Goal: Complete application form

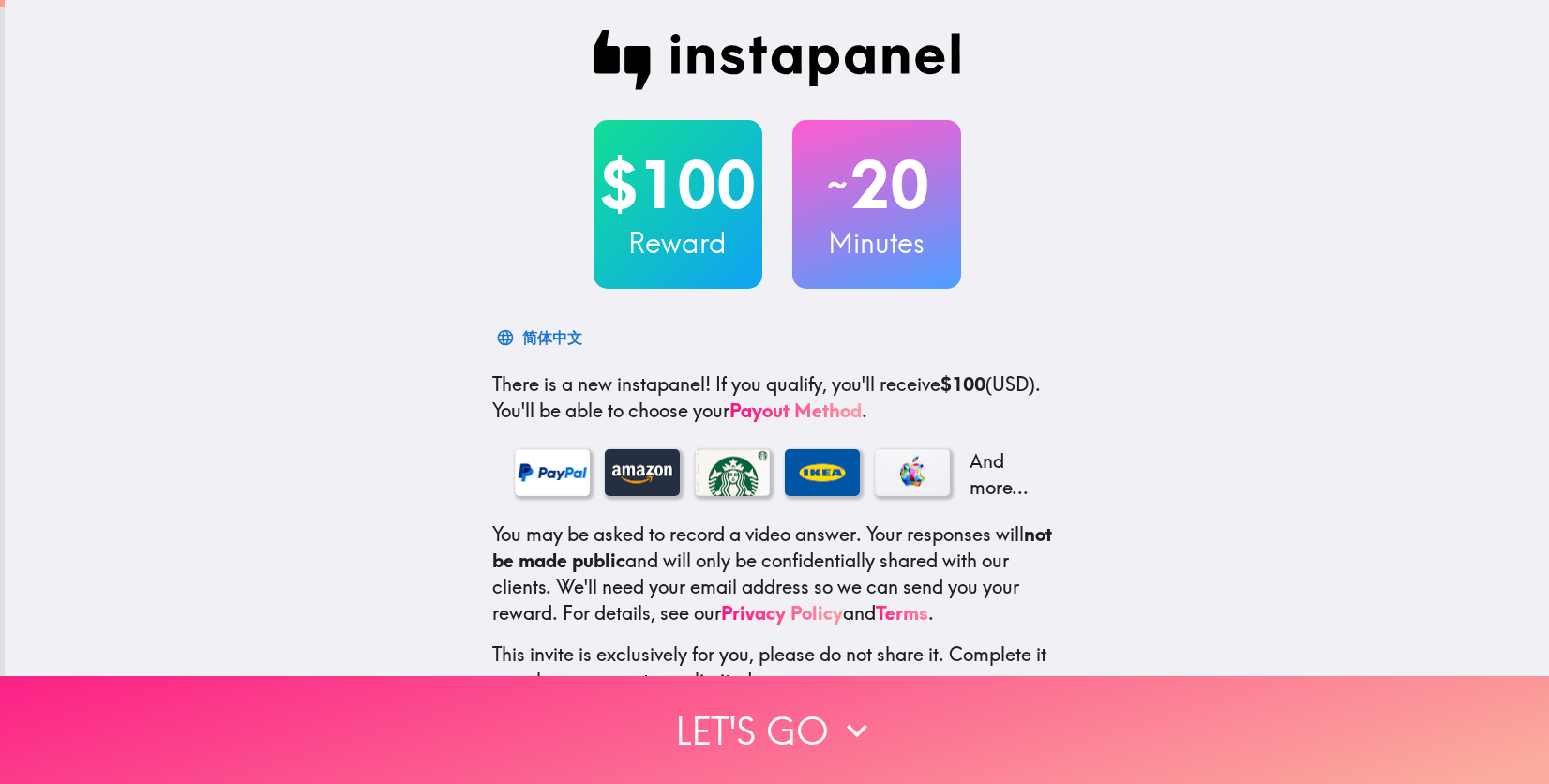
click at [836, 719] on icon "button" at bounding box center [857, 730] width 42 height 42
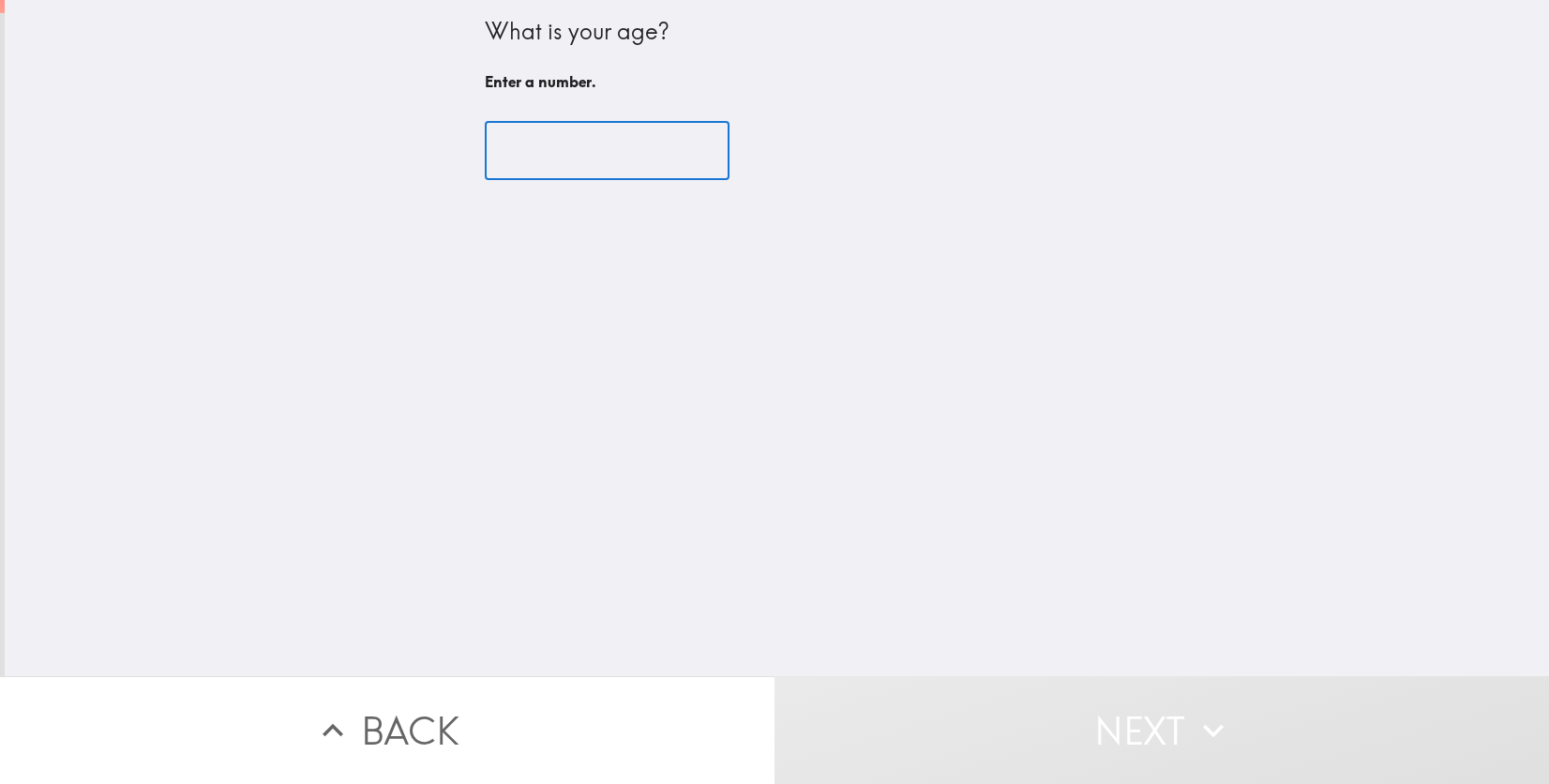
click at [622, 163] on input "number" at bounding box center [606, 151] width 245 height 58
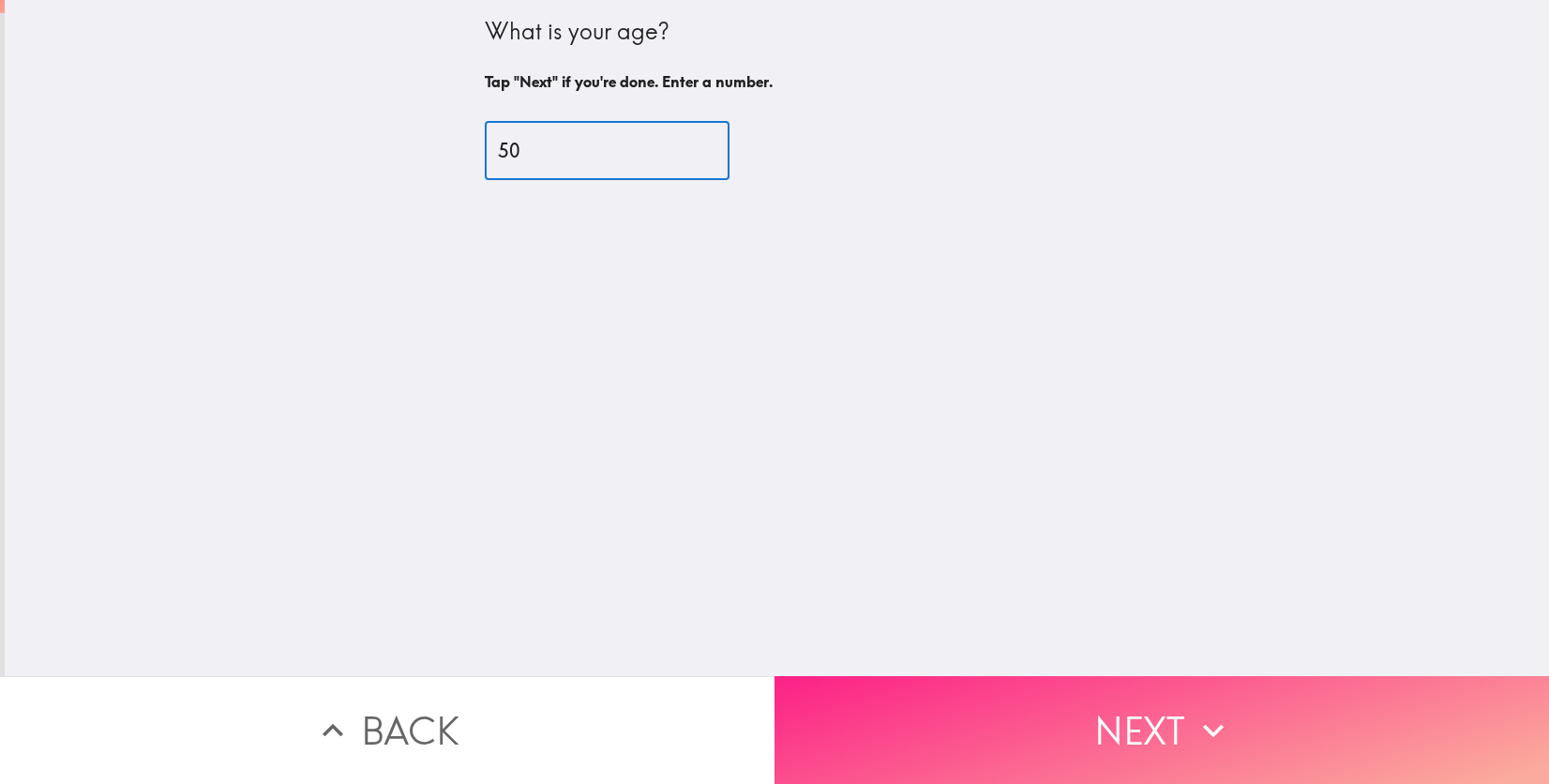
type input "50"
click at [1145, 706] on button "Next" at bounding box center [1161, 730] width 774 height 108
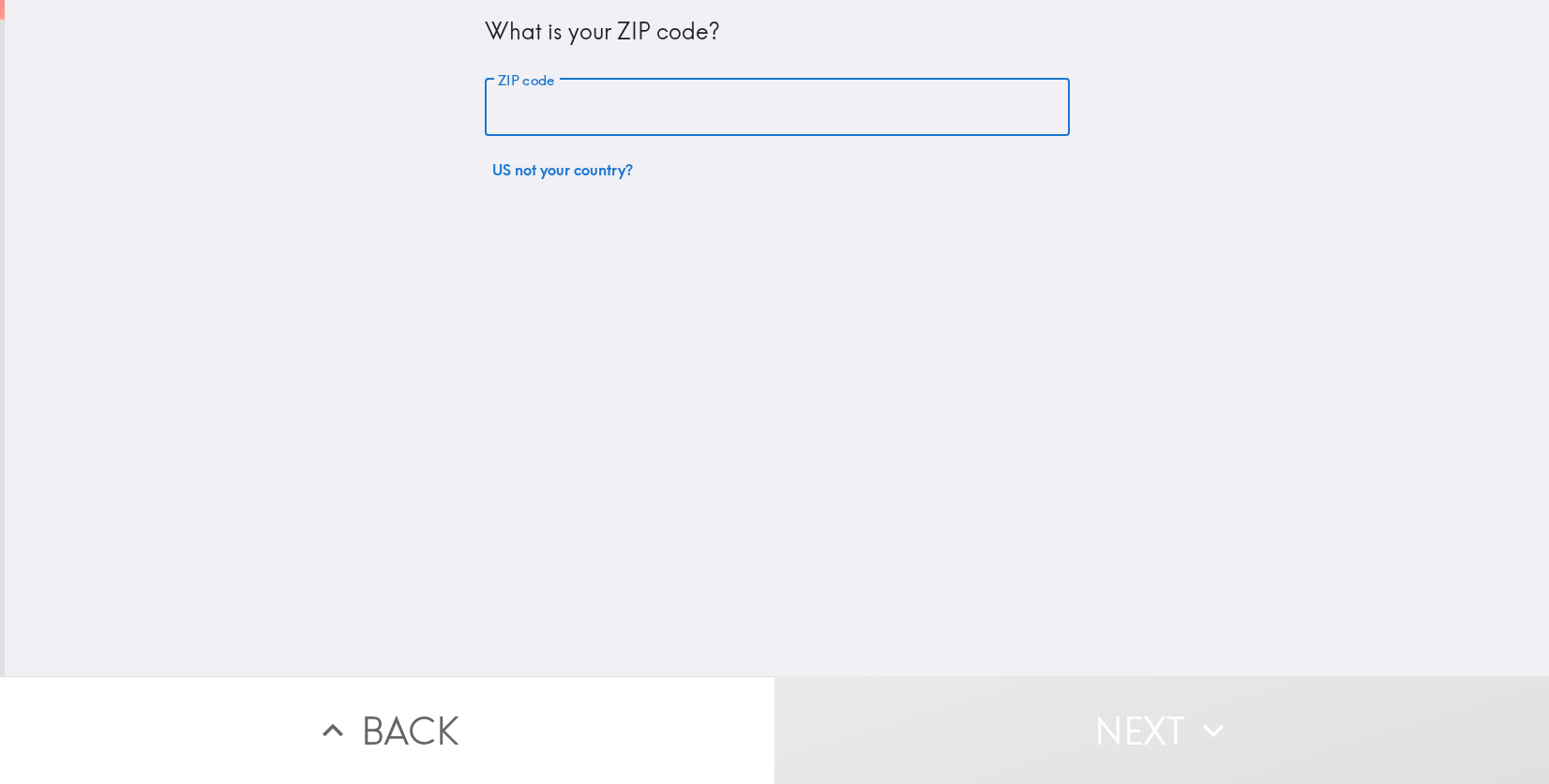
click at [634, 114] on input "ZIP code" at bounding box center [776, 107] width 585 height 58
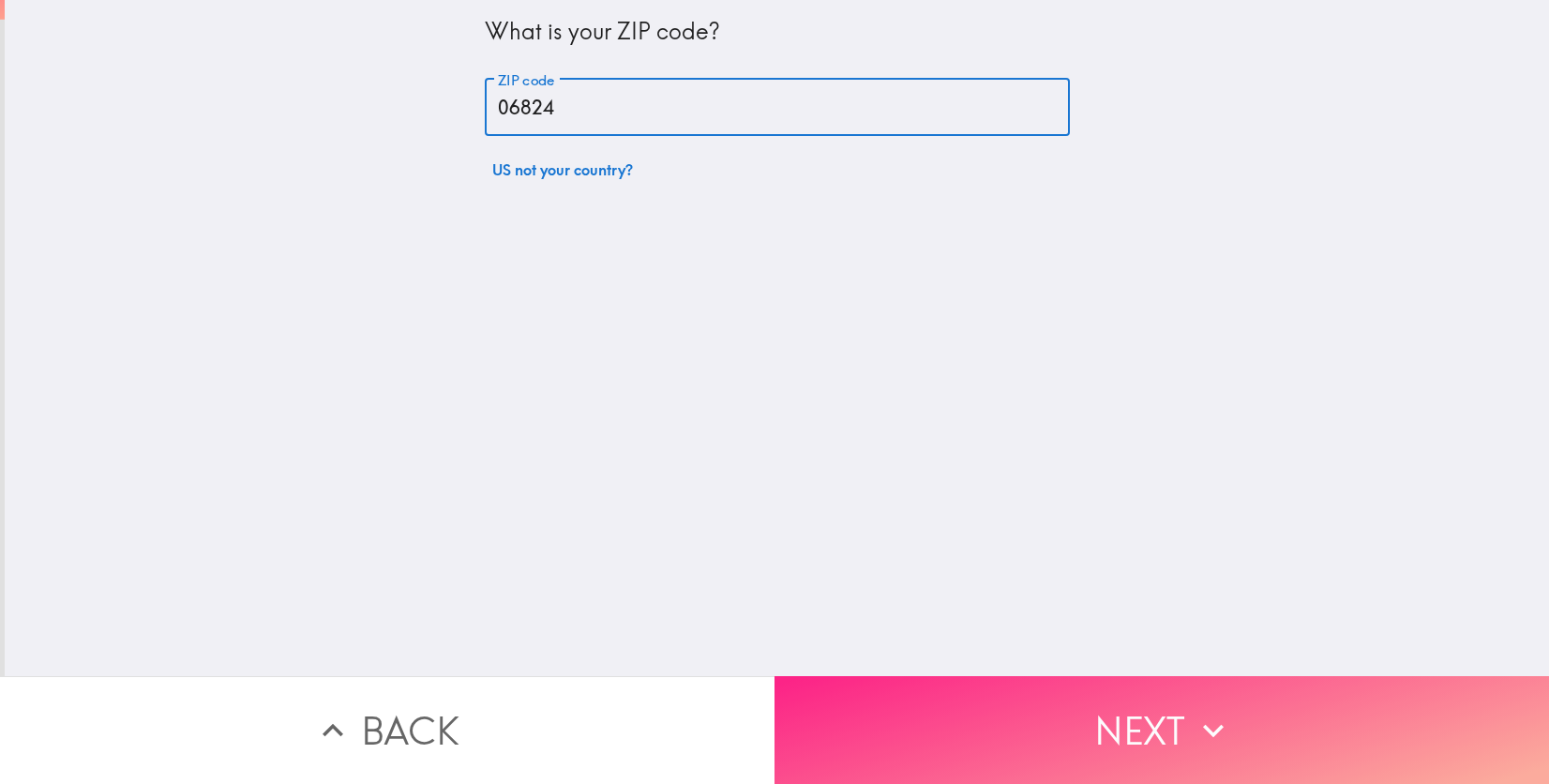
type input "06824"
click at [1099, 686] on button "Next" at bounding box center [1161, 730] width 774 height 108
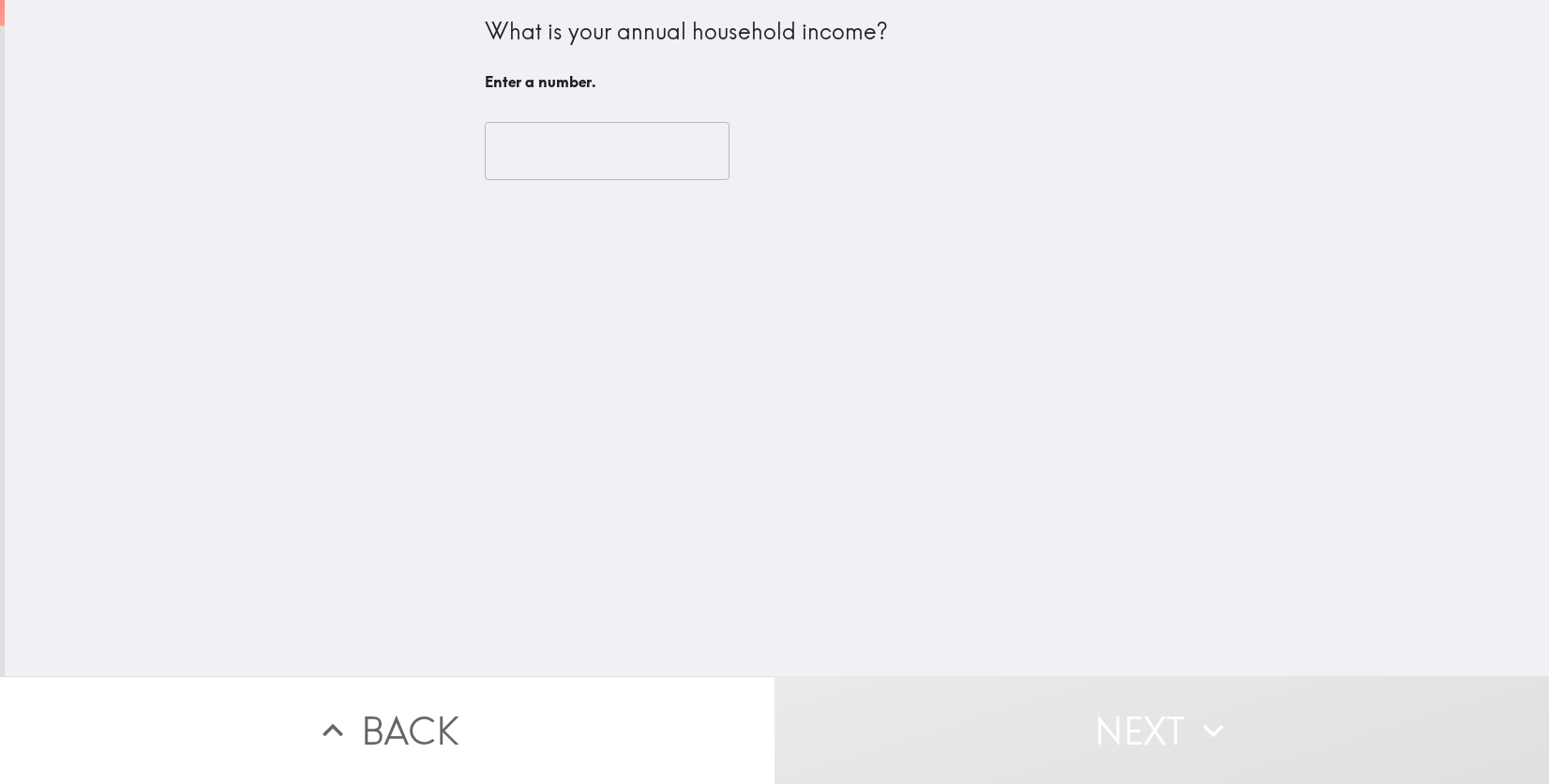
click at [548, 171] on input "number" at bounding box center [606, 151] width 245 height 58
click at [642, 146] on input "number" at bounding box center [606, 151] width 245 height 58
click at [678, 158] on input "-1" at bounding box center [606, 151] width 245 height 58
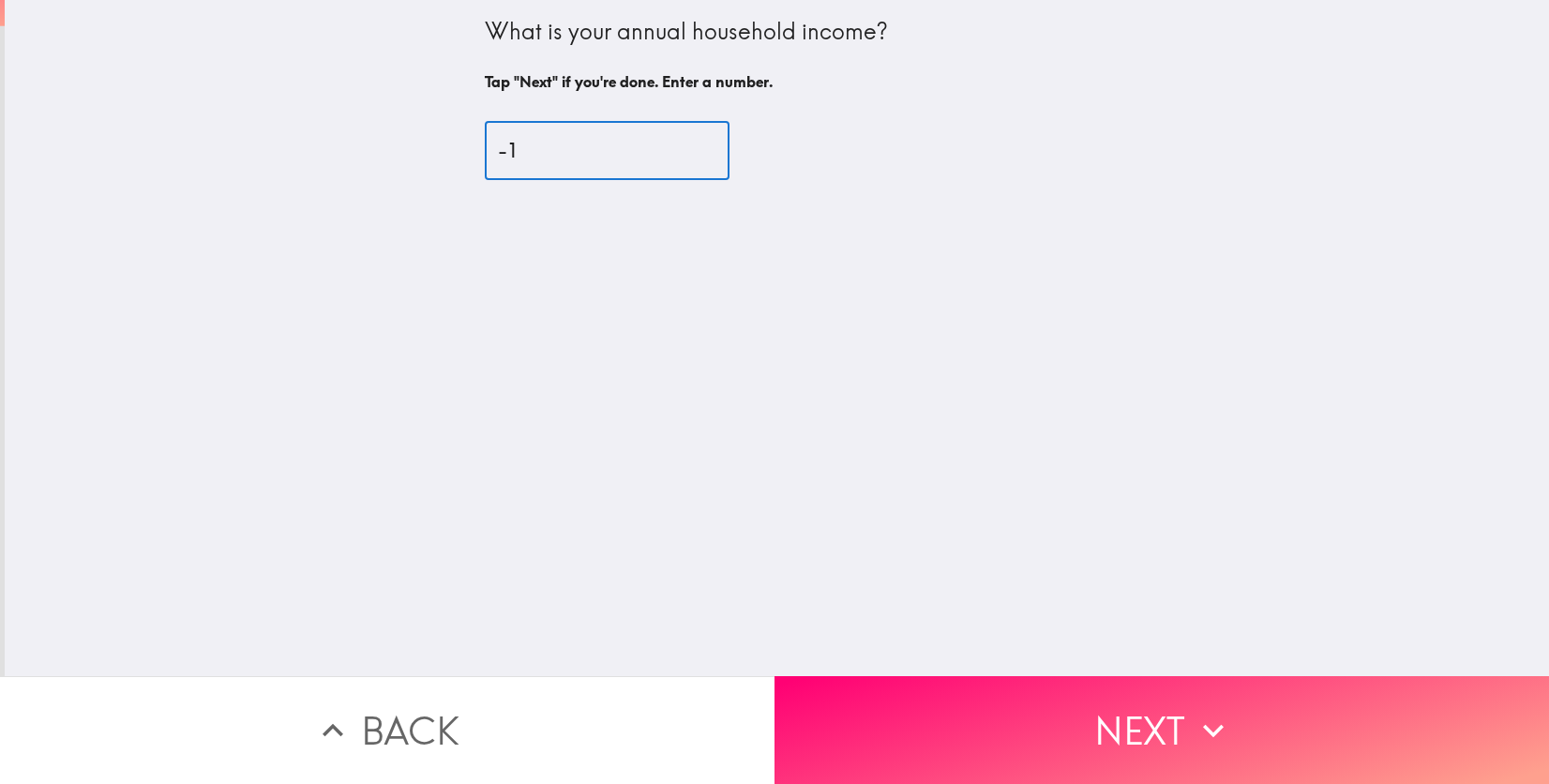
drag, startPoint x: 603, startPoint y: 151, endPoint x: 414, endPoint y: 157, distance: 189.1
click at [414, 157] on div "What is your annual household income? Tap "Next" if you're done. Enter a number…" at bounding box center [776, 337] width 1544 height 676
type input "300000"
click at [738, 305] on div "What is your annual household income? Tap "Next" if you're done. Enter a number…" at bounding box center [776, 337] width 1544 height 676
click at [517, 147] on input "300000" at bounding box center [606, 151] width 245 height 58
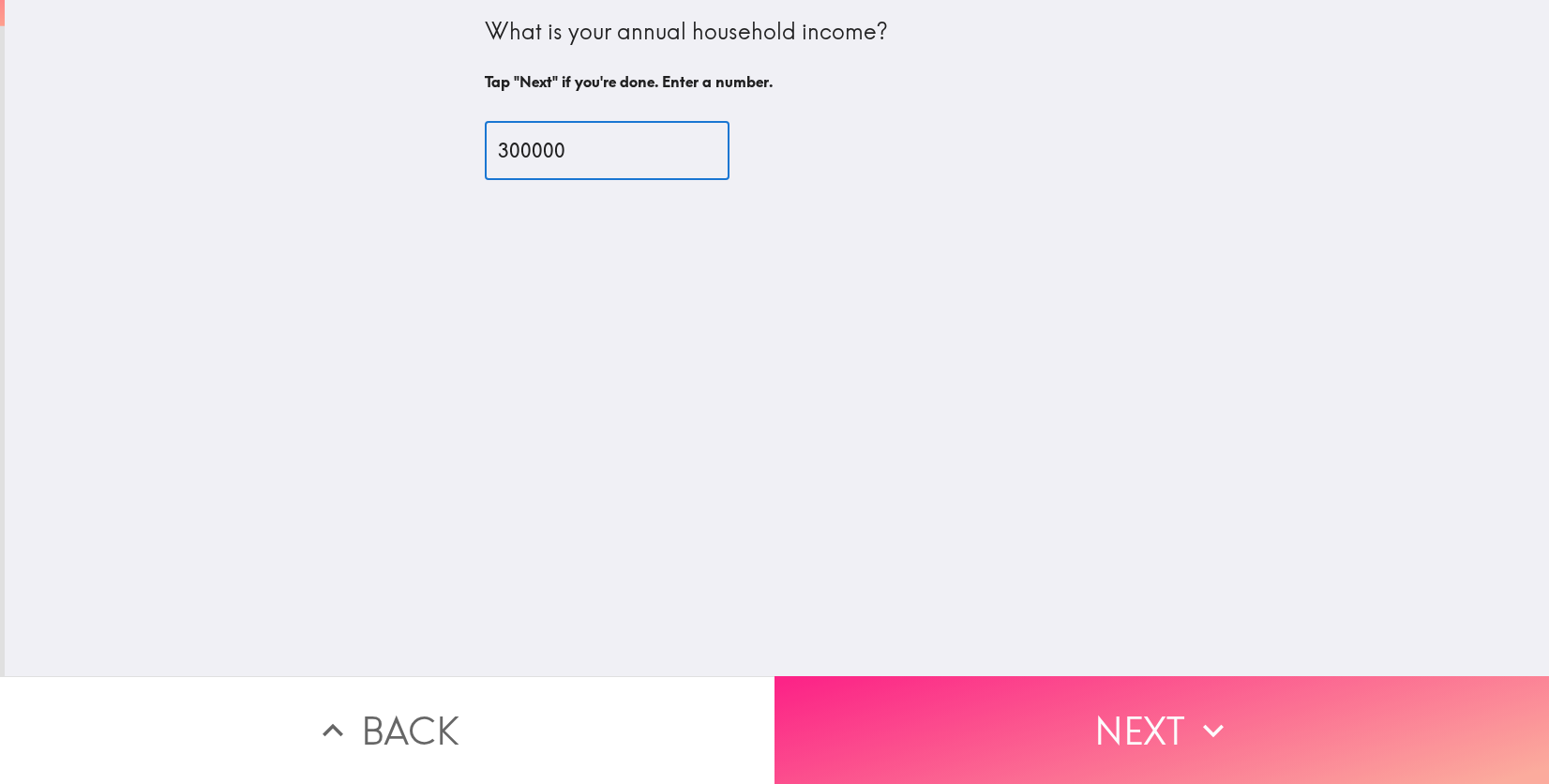
click at [1134, 711] on button "Next" at bounding box center [1161, 730] width 774 height 108
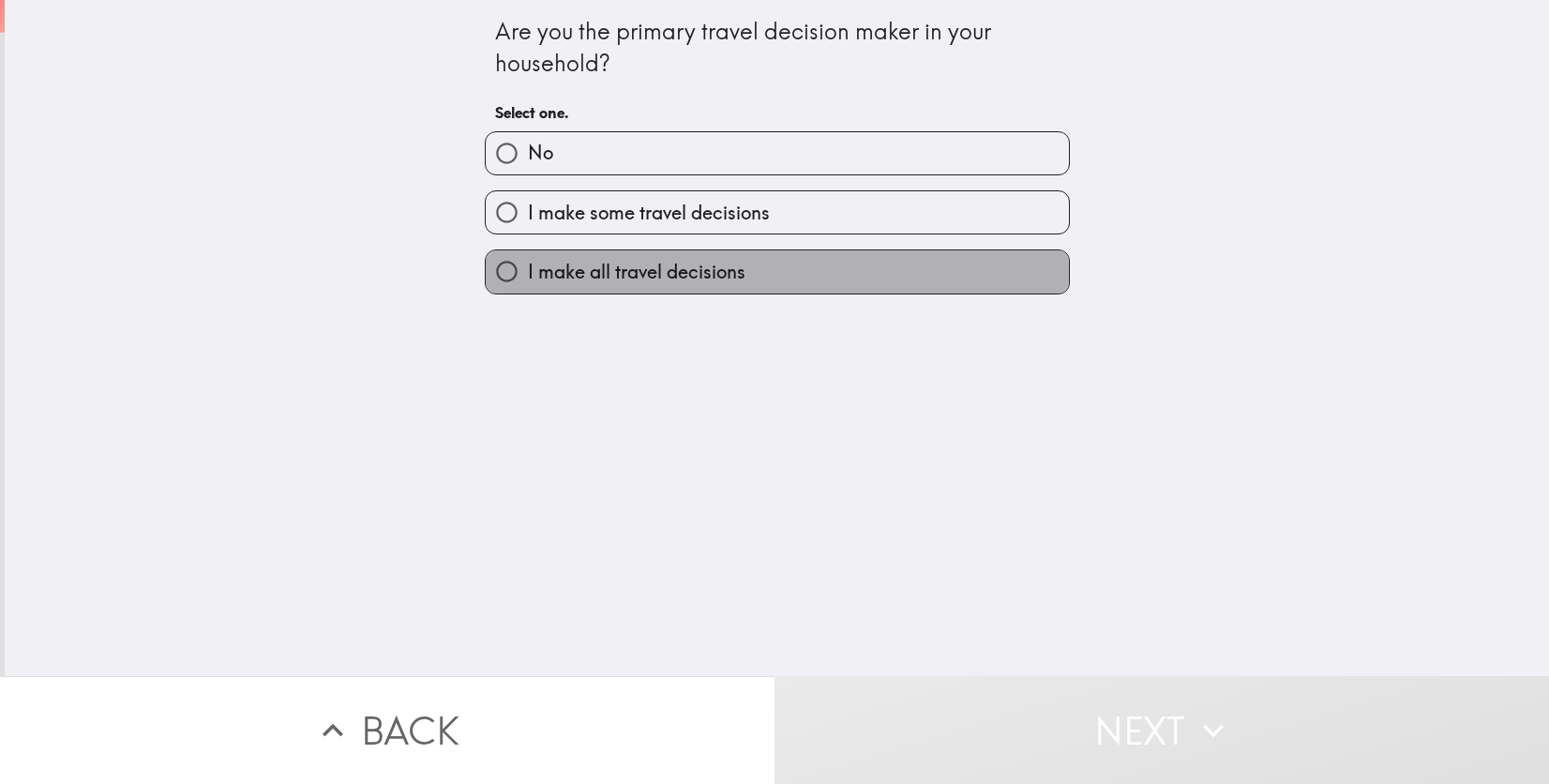
click at [546, 275] on span "I make all travel decisions" at bounding box center [636, 272] width 218 height 26
click at [528, 275] on input "I make all travel decisions" at bounding box center [507, 272] width 43 height 43
radio input "true"
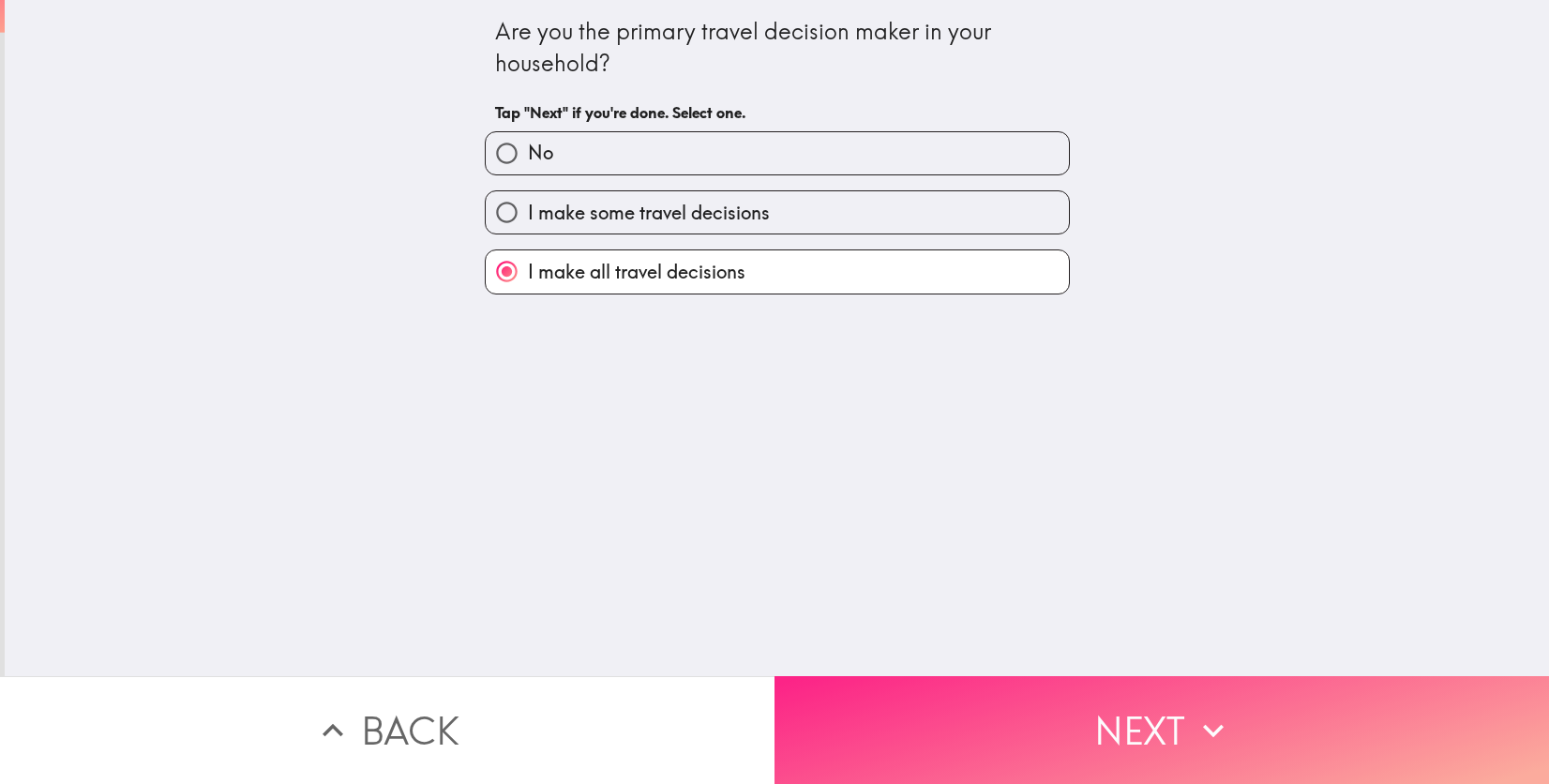
click at [1173, 713] on button "Next" at bounding box center [1161, 730] width 774 height 108
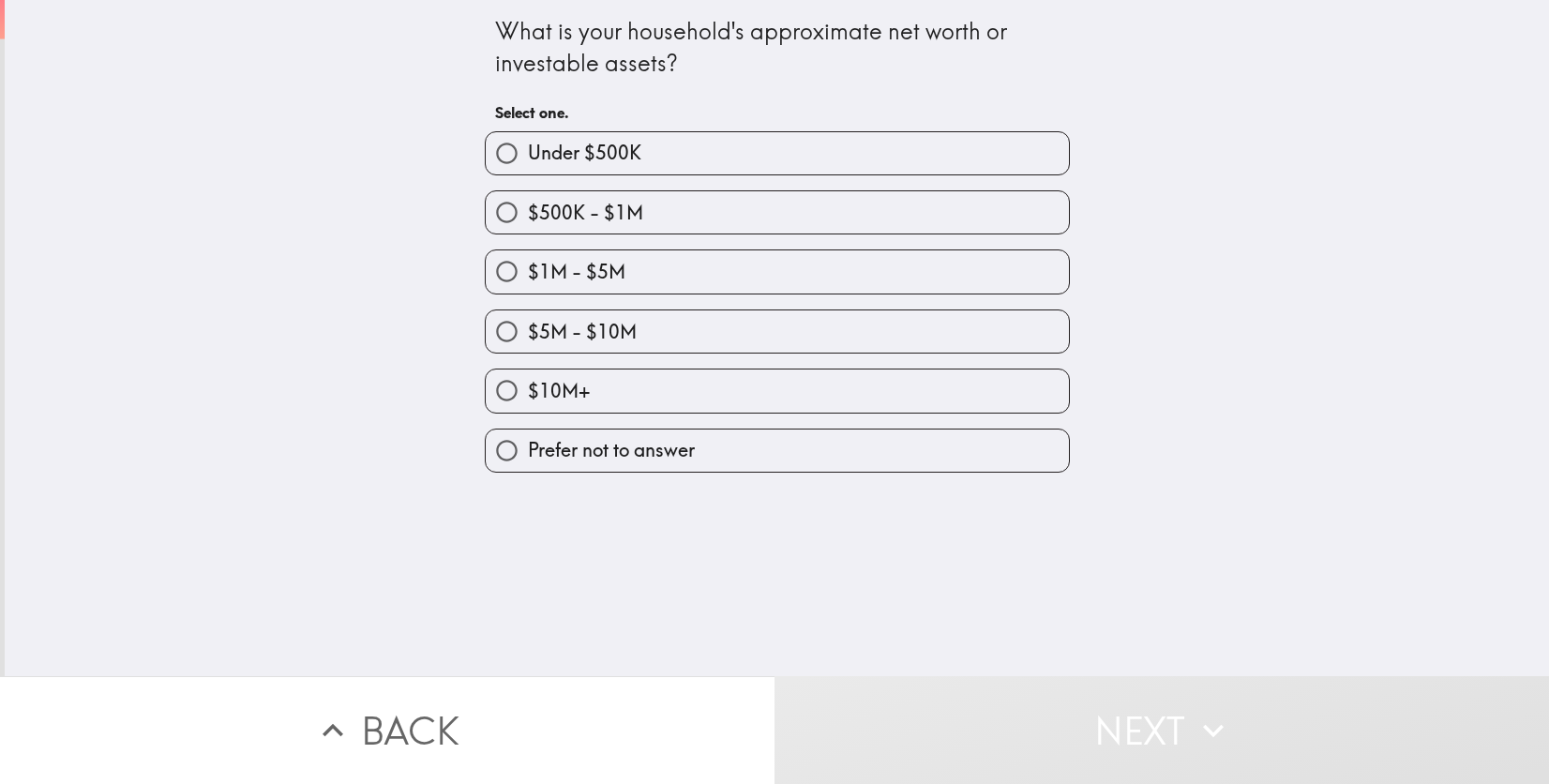
click at [576, 219] on span "$500K - $1M" at bounding box center [585, 213] width 115 height 26
click at [528, 219] on input "$500K - $1M" at bounding box center [507, 213] width 43 height 43
radio input "true"
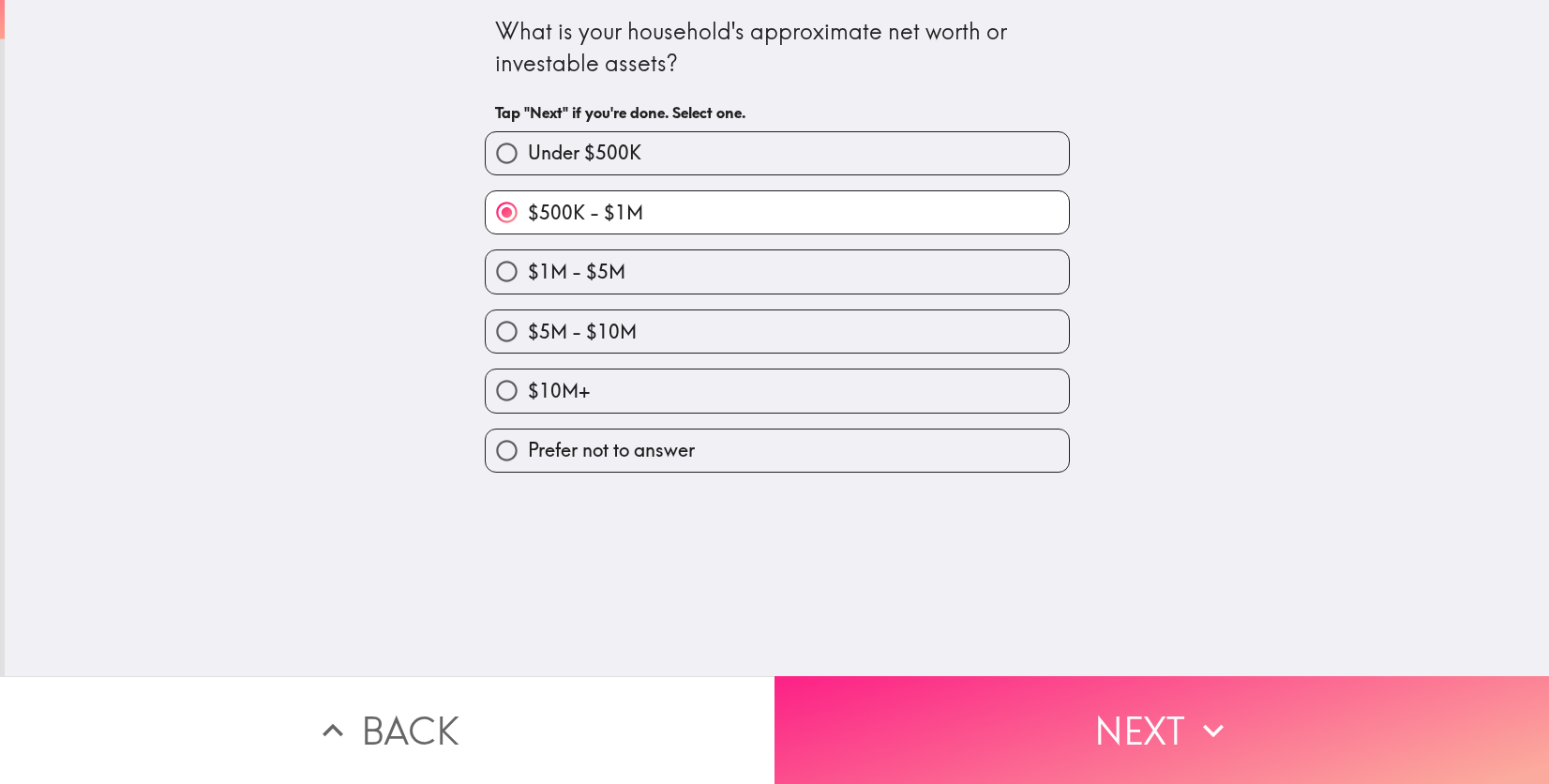
click at [1127, 722] on button "Next" at bounding box center [1161, 730] width 774 height 108
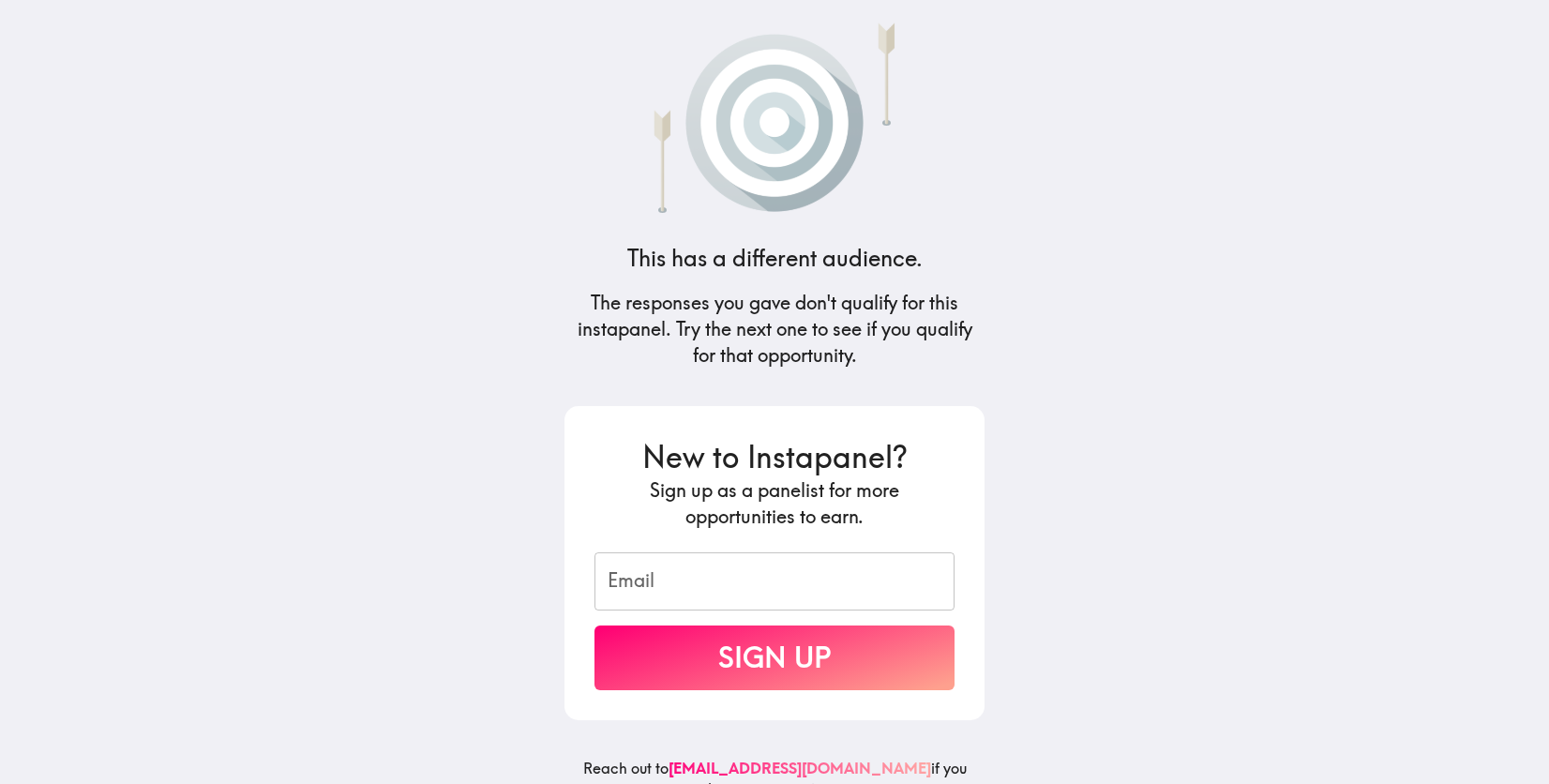
drag, startPoint x: 1343, startPoint y: 6, endPoint x: 1475, endPoint y: 24, distance: 133.2
click at [1475, 24] on main "This has a different audience. The responses you gave don't qualify for this in…" at bounding box center [774, 392] width 1549 height 784
